Goal: Find specific page/section

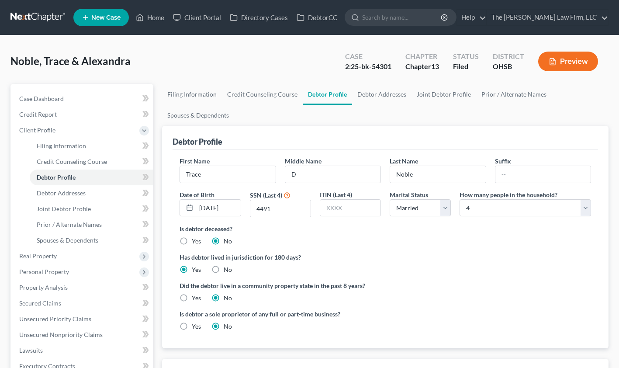
select select "1"
select select "3"
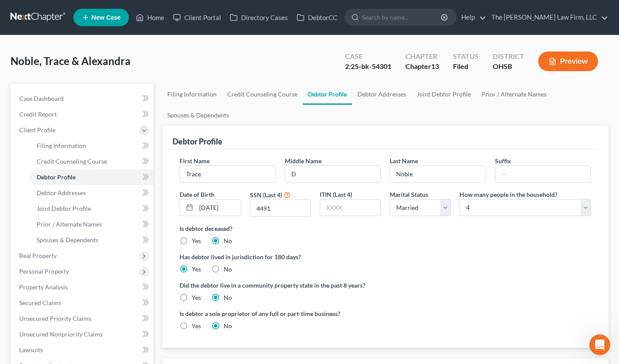
click at [37, 15] on link at bounding box center [38, 18] width 56 height 16
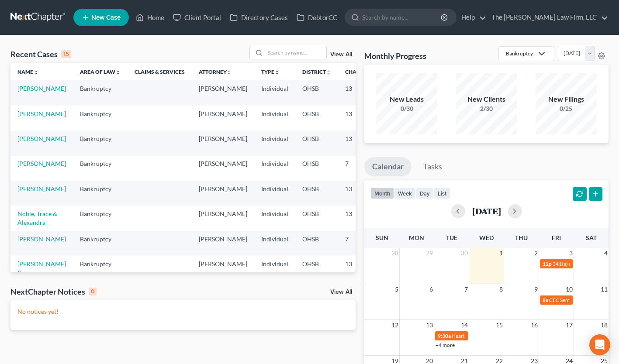
click at [415, 19] on input "search" at bounding box center [402, 17] width 80 height 16
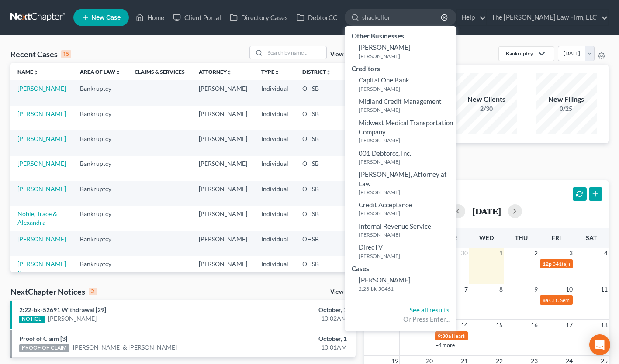
type input "shackelford"
